Goal: Complete application form

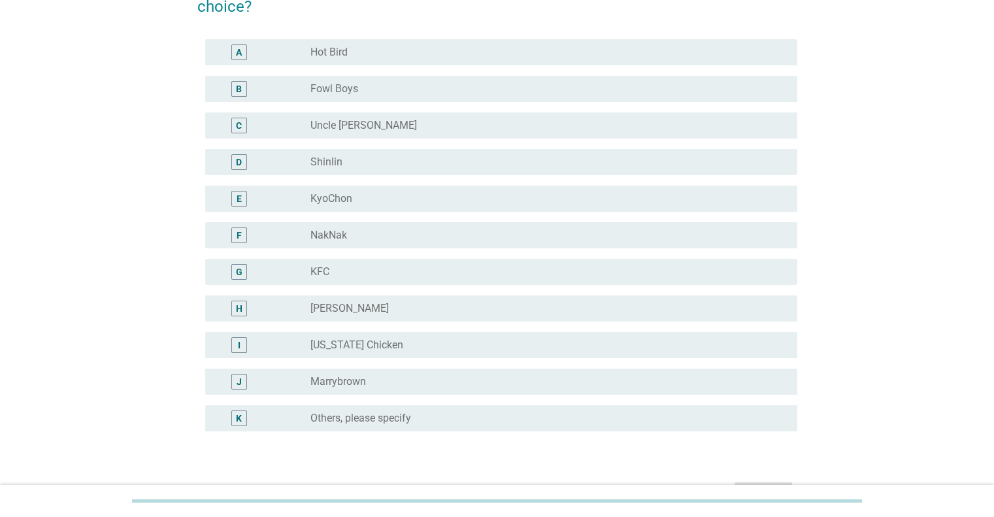
scroll to position [131, 0]
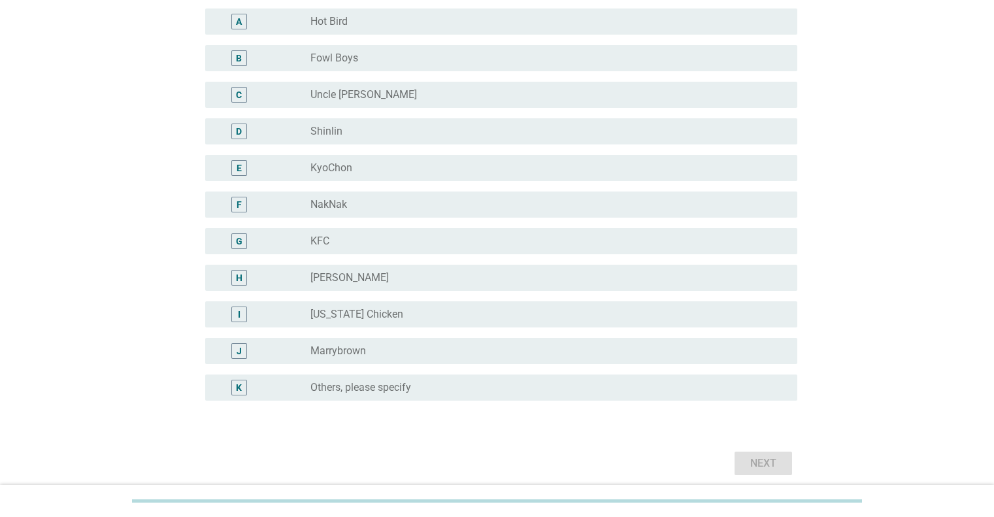
click at [341, 387] on label "Others, please specify" at bounding box center [360, 387] width 101 height 13
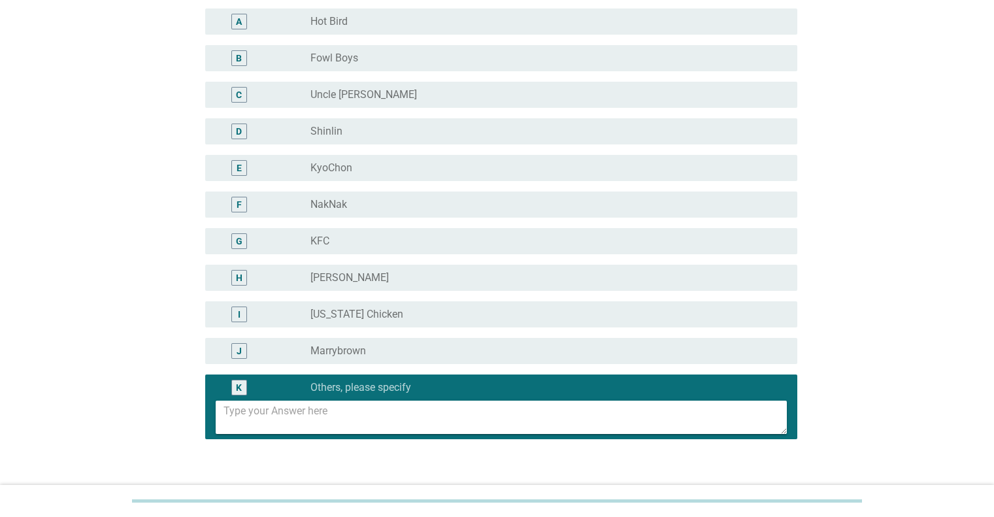
drag, startPoint x: 314, startPoint y: 415, endPoint x: 314, endPoint y: 403, distance: 12.4
click at [314, 413] on textarea at bounding box center [505, 417] width 563 height 33
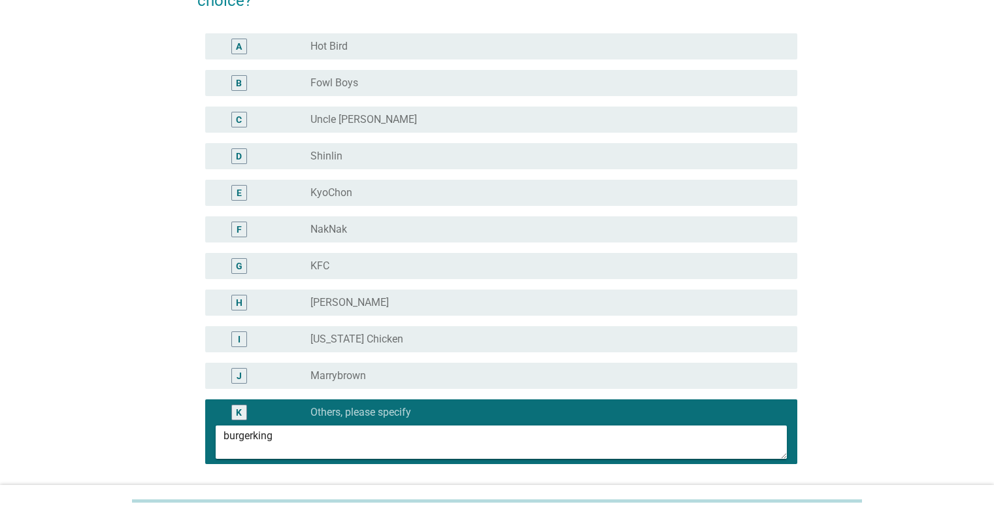
scroll to position [107, 0]
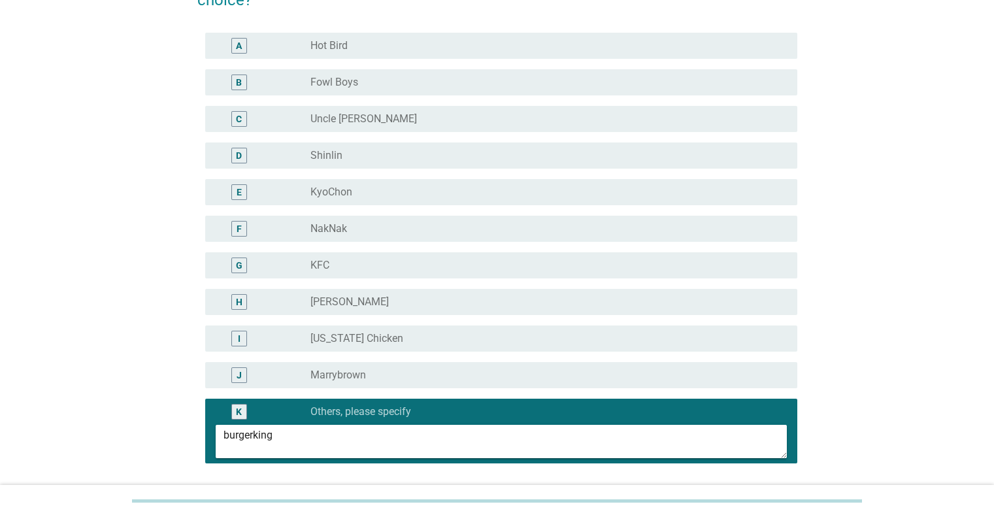
type textarea "burgerking"
click at [307, 265] on div "G" at bounding box center [263, 266] width 95 height 16
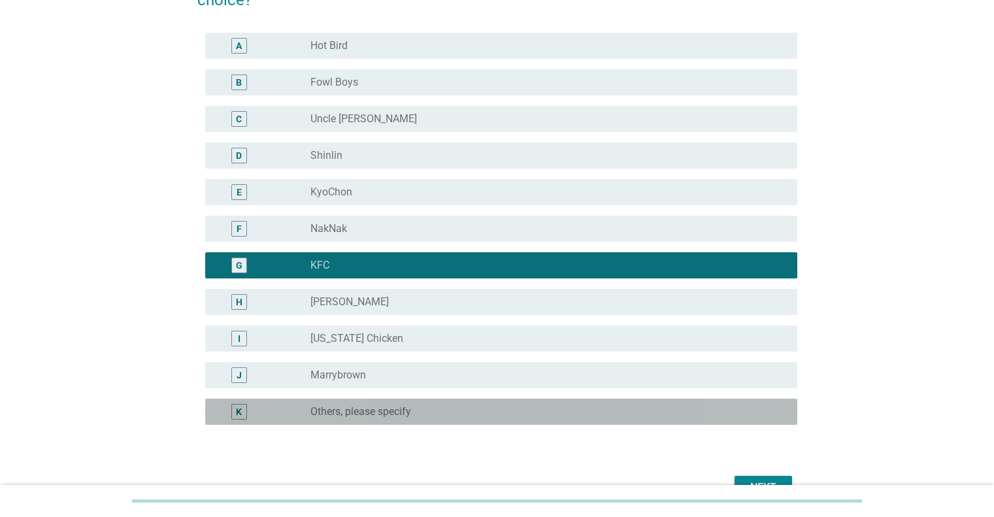
click at [339, 412] on label "Others, please specify" at bounding box center [360, 411] width 101 height 13
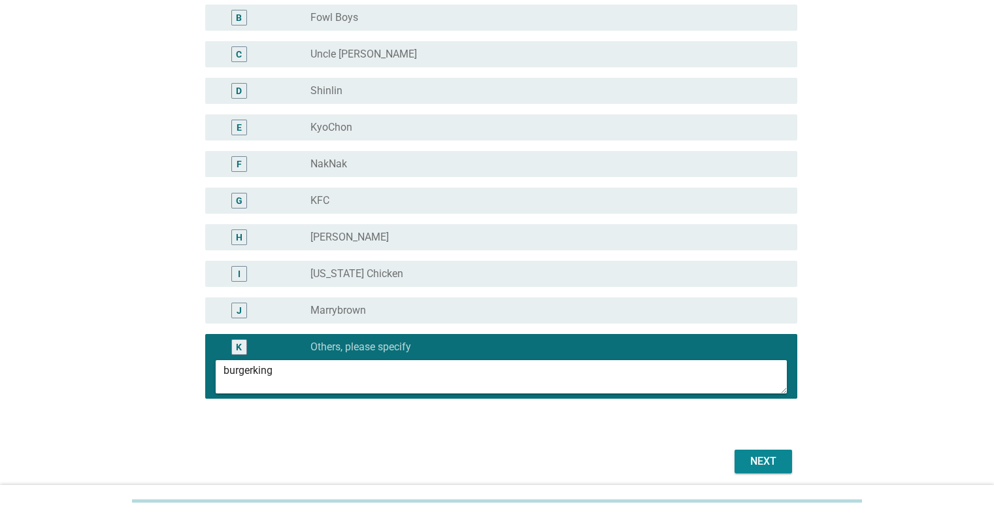
scroll to position [172, 0]
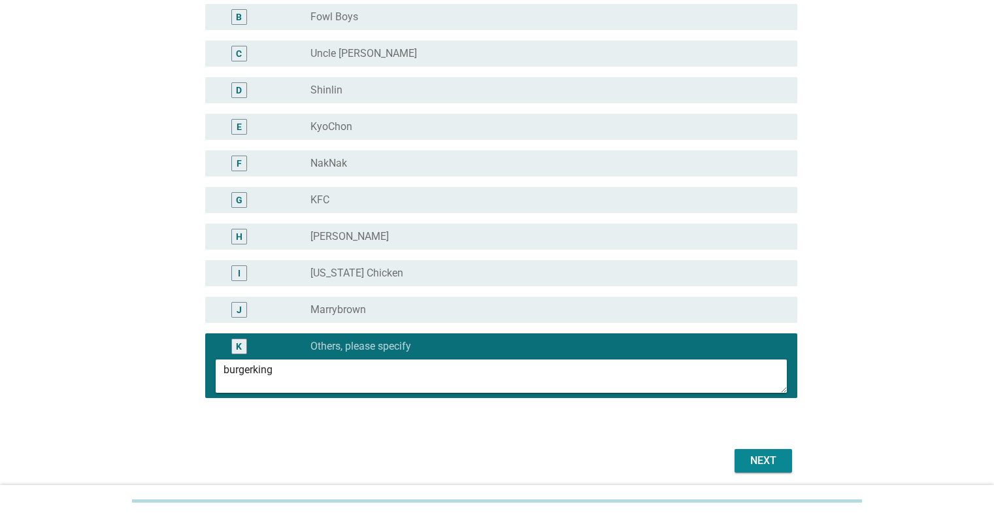
click at [755, 462] on div "Next" at bounding box center [763, 461] width 37 height 16
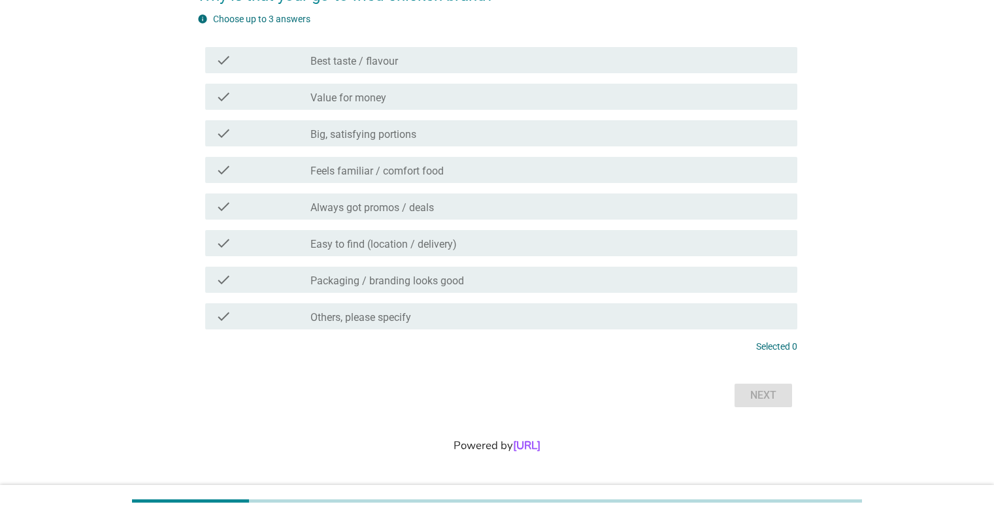
scroll to position [0, 0]
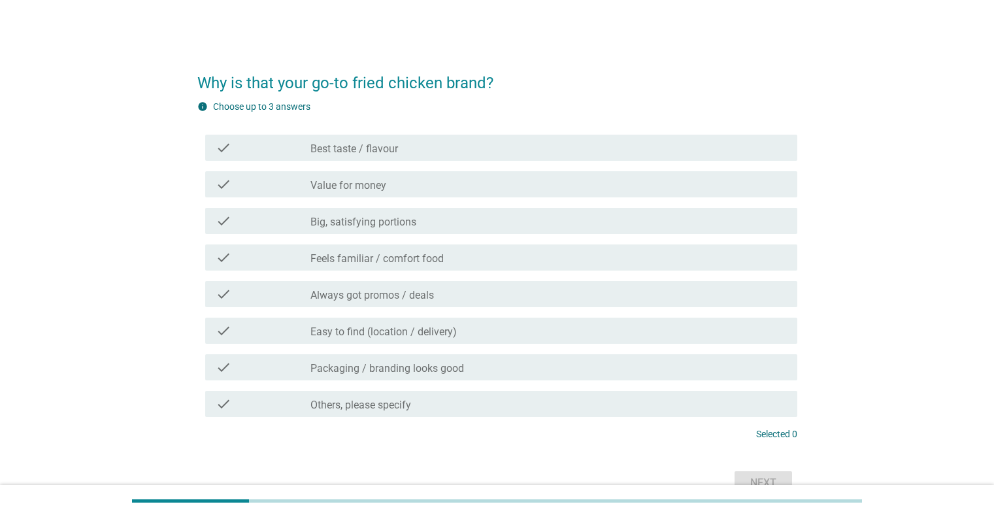
click at [399, 297] on label "Always got promos / deals" at bounding box center [372, 295] width 124 height 13
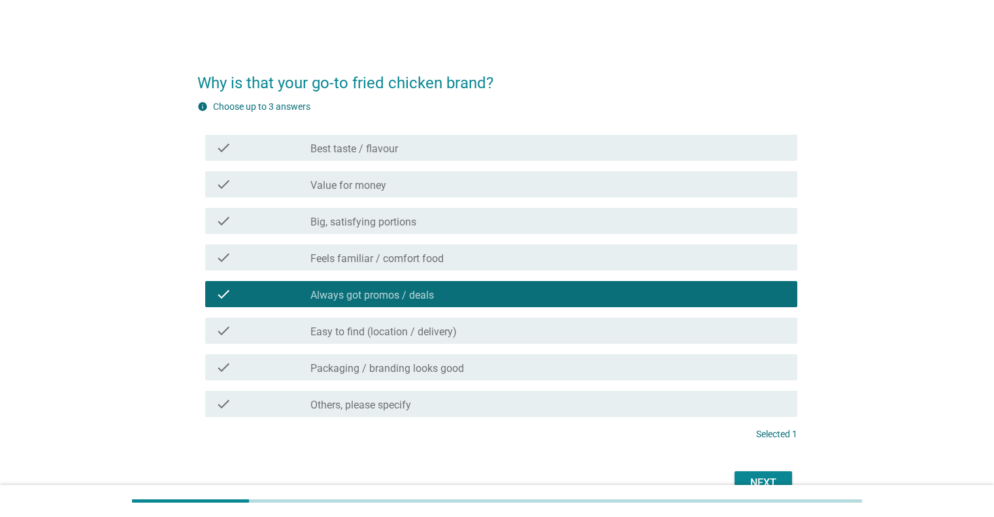
click at [420, 146] on div "check_box_outline_blank Best taste / flavour" at bounding box center [548, 148] width 476 height 16
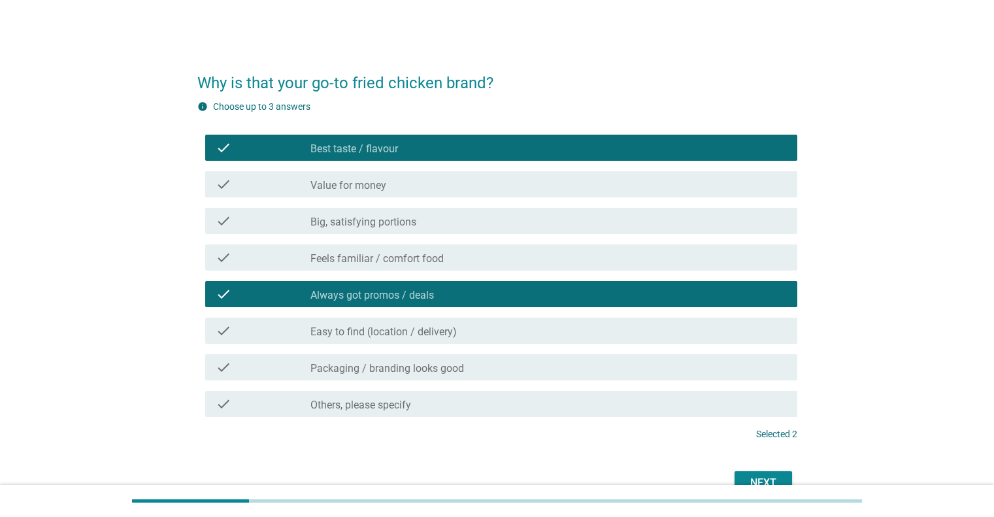
click at [408, 329] on label "Easy to find (location / delivery)" at bounding box center [383, 331] width 146 height 13
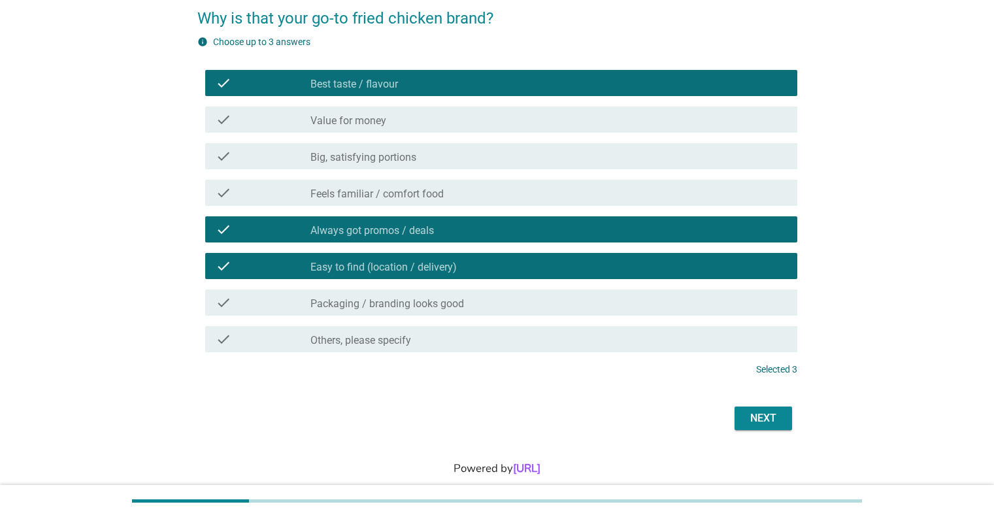
scroll to position [65, 0]
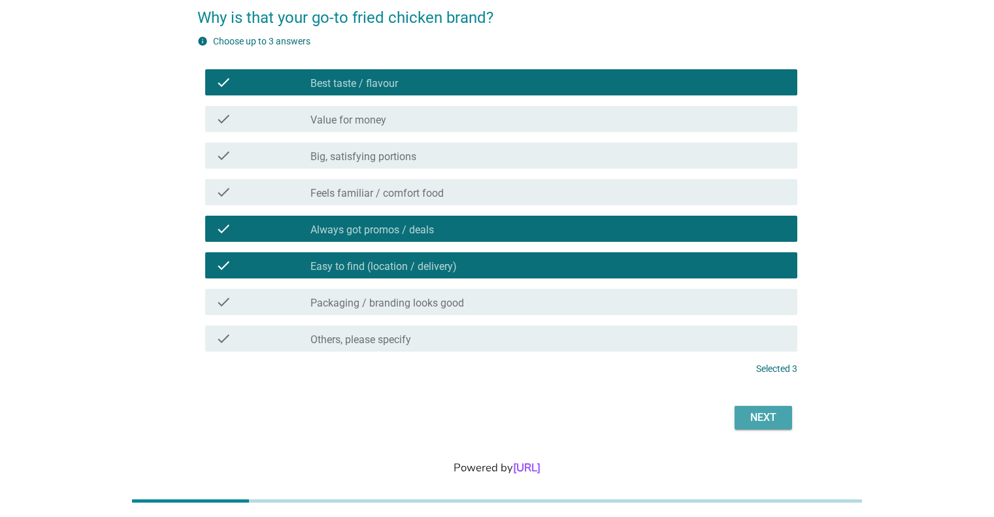
click at [767, 412] on div "Next" at bounding box center [763, 418] width 37 height 16
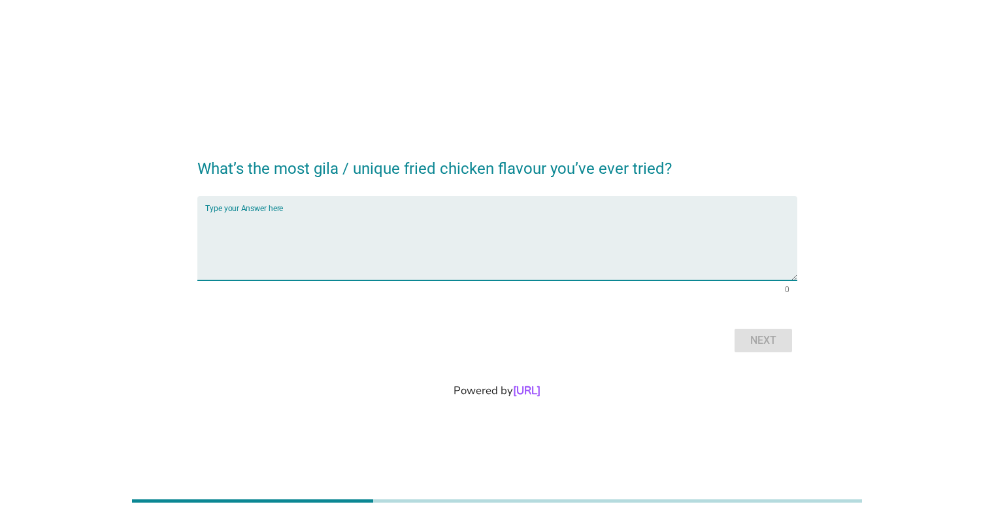
click at [286, 215] on textarea "Type your Answer here" at bounding box center [501, 246] width 592 height 69
type textarea "i stay genuine, doesnt need unique flavour. as long as chicken fresh."
click at [760, 342] on div "Next" at bounding box center [763, 341] width 37 height 16
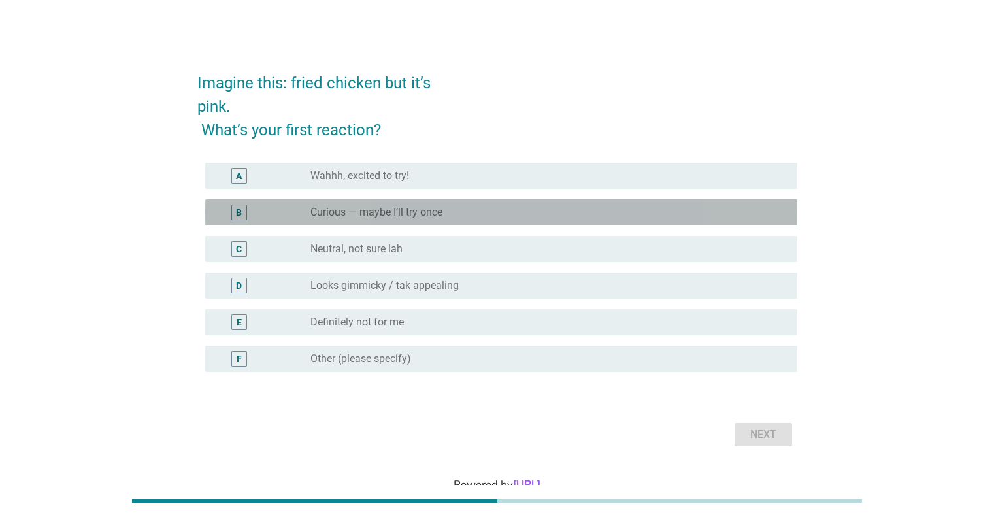
click at [395, 214] on label "Curious — maybe I’ll try once" at bounding box center [376, 212] width 132 height 13
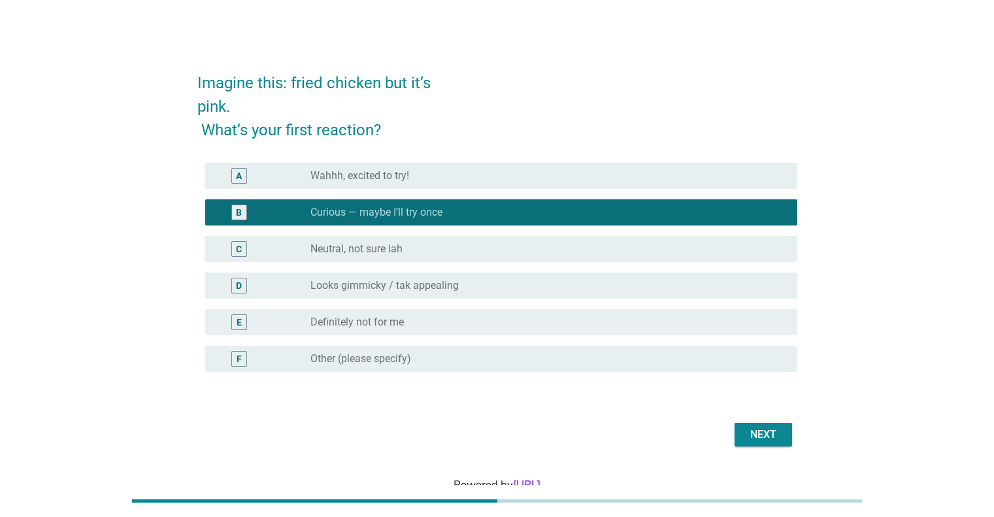
click at [758, 441] on div "Next" at bounding box center [763, 435] width 37 height 16
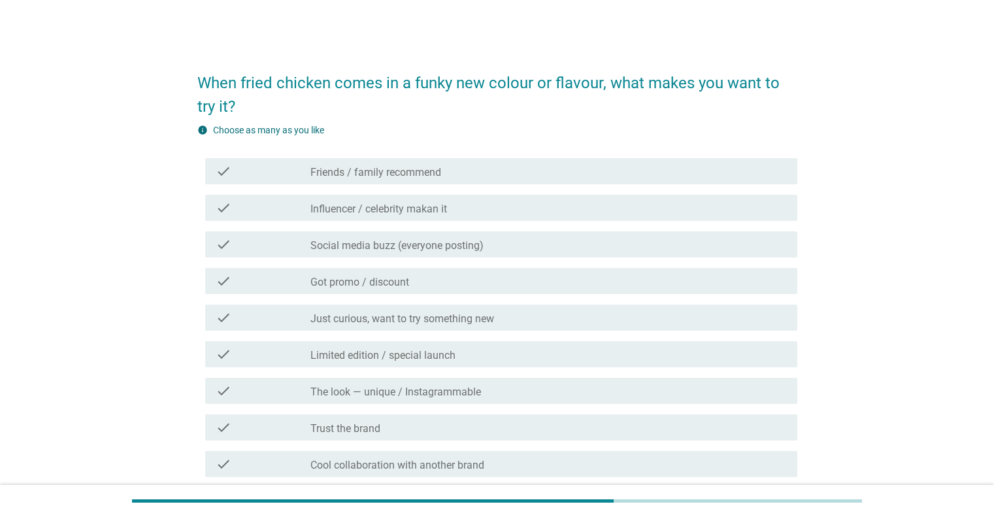
click at [504, 310] on div "check_box_outline_blank Just curious, want to try something new" at bounding box center [548, 318] width 476 height 16
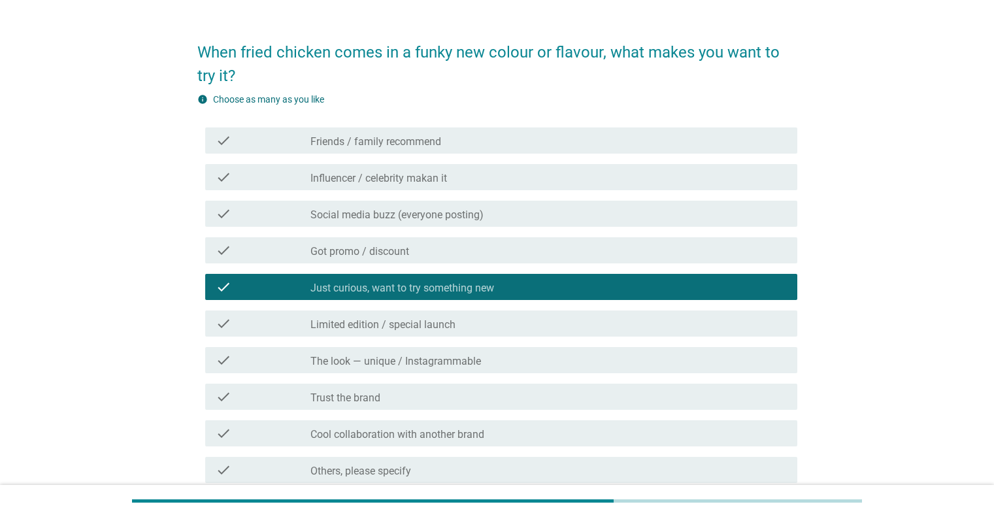
scroll to position [65, 0]
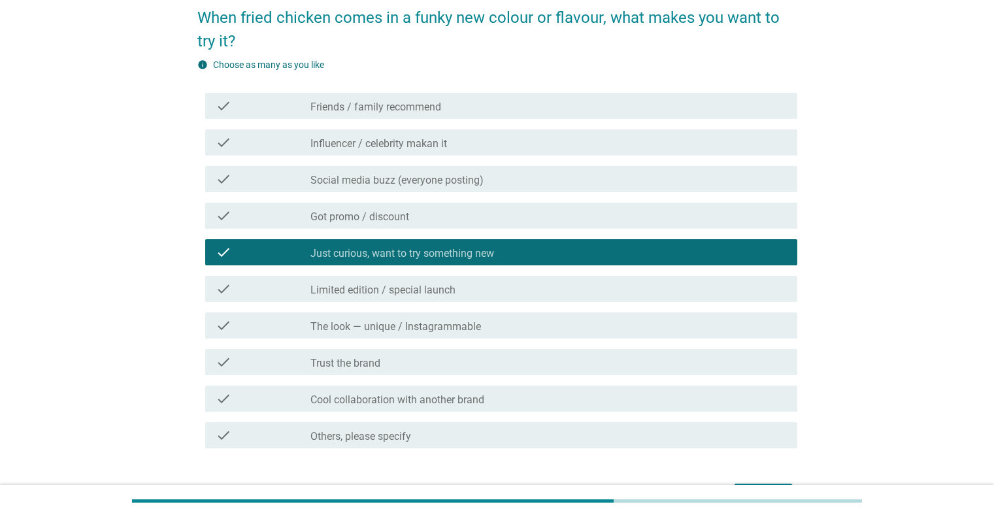
click at [430, 108] on label "Friends / family recommend" at bounding box center [375, 107] width 131 height 13
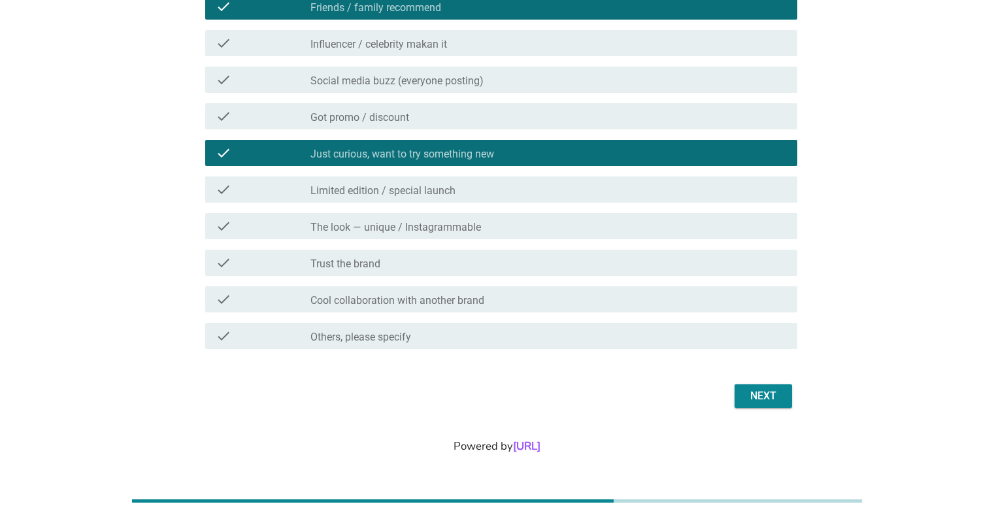
scroll to position [165, 0]
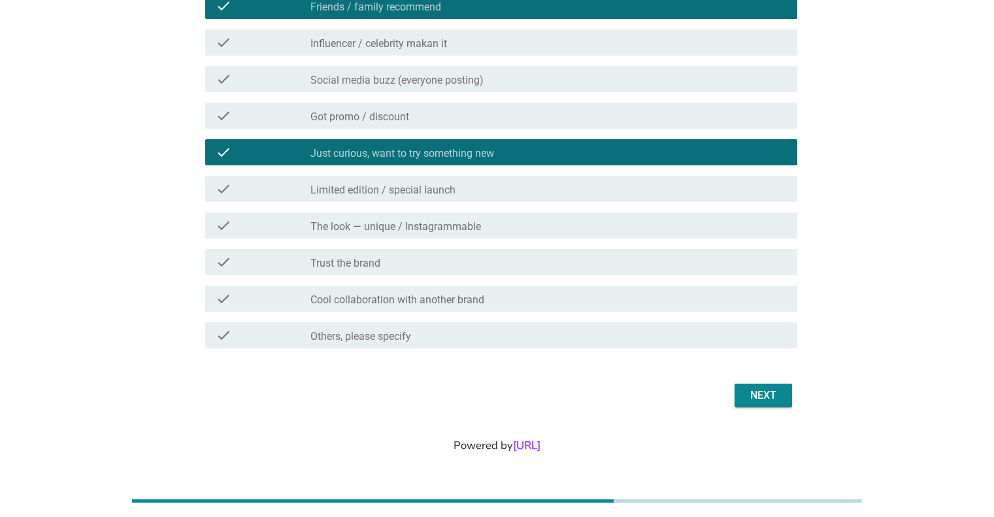
click at [752, 397] on div "Next" at bounding box center [763, 396] width 37 height 16
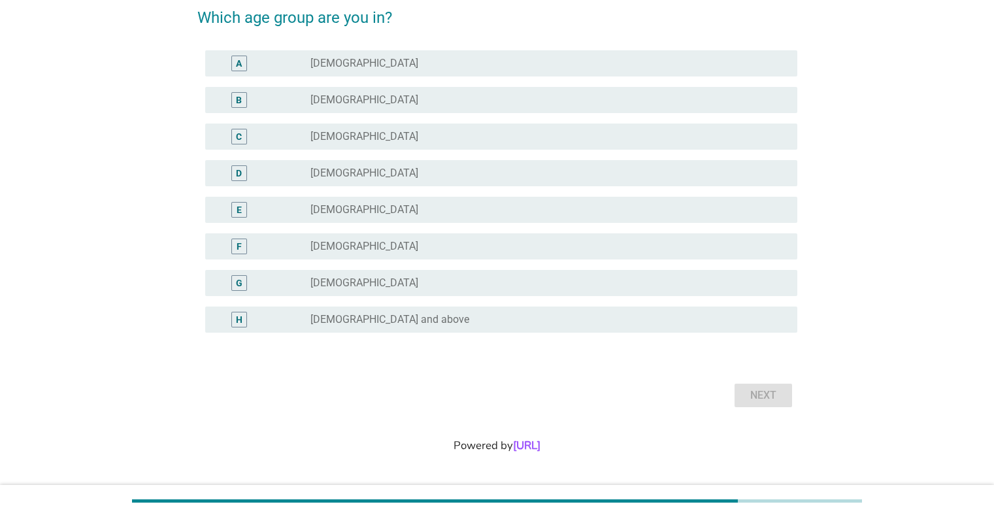
scroll to position [0, 0]
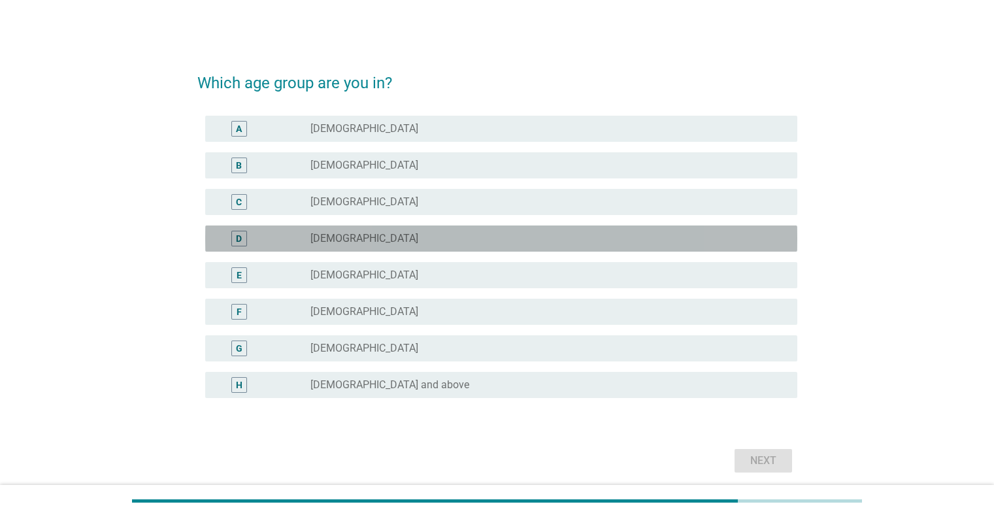
click at [512, 243] on div "radio_button_unchecked [DEMOGRAPHIC_DATA]" at bounding box center [542, 238] width 465 height 13
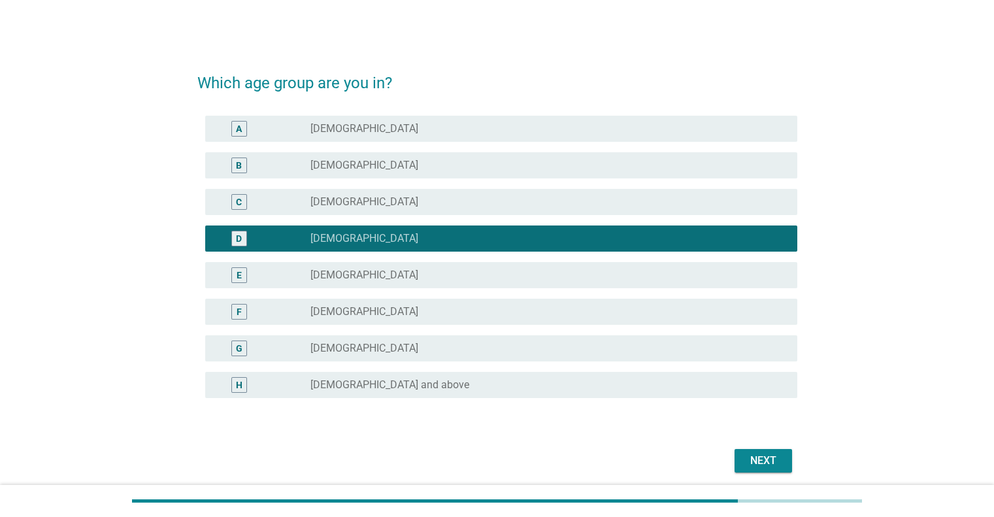
click at [767, 456] on div "Next" at bounding box center [763, 461] width 37 height 16
